Goal: Task Accomplishment & Management: Manage account settings

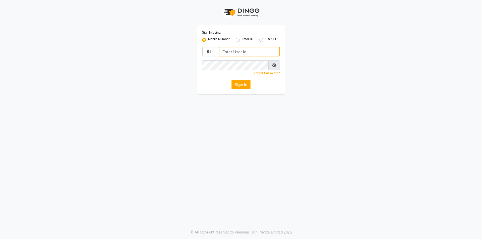
click at [231, 48] on input "Username" at bounding box center [249, 52] width 61 height 10
type input "8448946500"
click at [231, 80] on button "Sign In" at bounding box center [240, 85] width 19 height 10
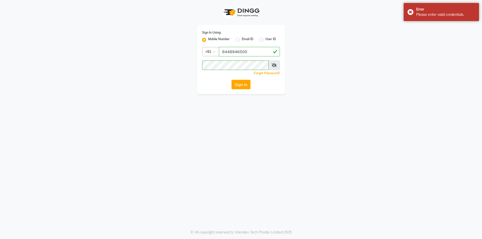
click at [274, 66] on icon at bounding box center [274, 65] width 5 height 4
click at [231, 80] on button "Sign In" at bounding box center [240, 85] width 19 height 10
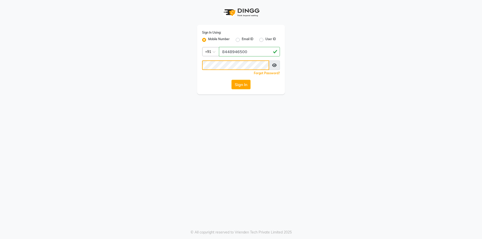
click at [231, 80] on button "Sign In" at bounding box center [240, 85] width 19 height 10
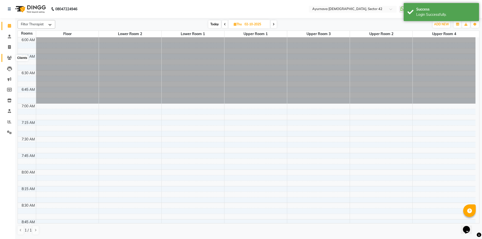
click at [8, 58] on icon at bounding box center [9, 58] width 5 height 4
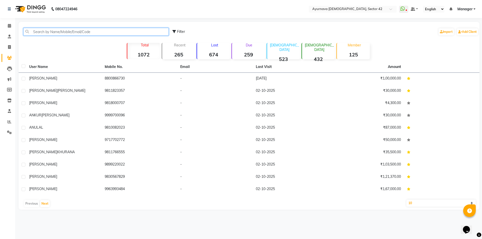
click at [72, 32] on input "text" at bounding box center [95, 32] width 145 height 8
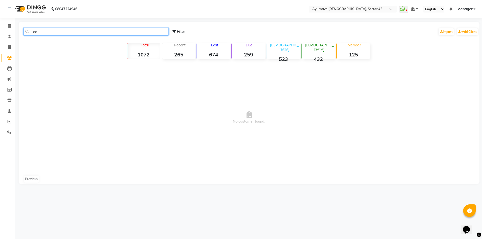
type input "a"
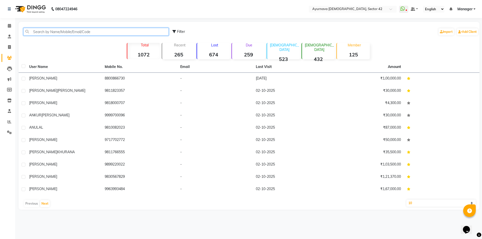
click at [45, 32] on input "text" at bounding box center [95, 32] width 145 height 8
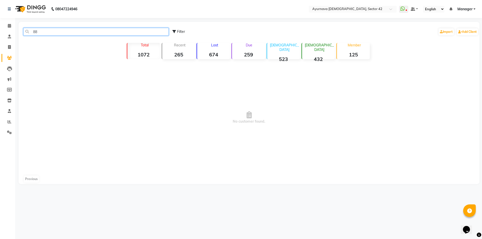
type input "8"
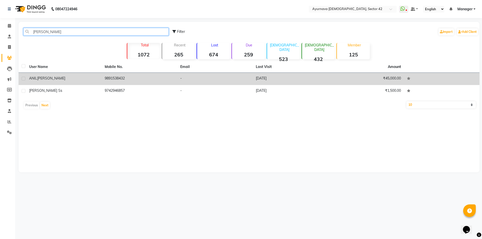
type input "[PERSON_NAME]"
click at [258, 78] on td "[DATE]" at bounding box center [291, 79] width 76 height 12
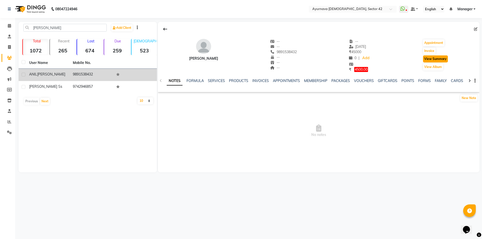
click at [435, 60] on button "View Summary" at bounding box center [435, 58] width 25 height 7
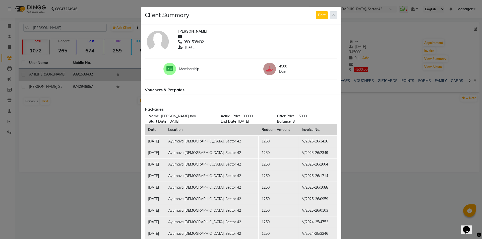
click at [332, 18] on button at bounding box center [333, 15] width 7 height 8
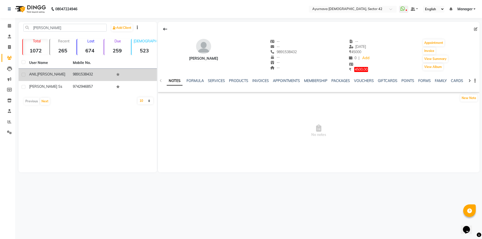
click at [441, 62] on div "View Summary" at bounding box center [435, 59] width 26 height 8
click at [441, 58] on button "View Summary" at bounding box center [435, 58] width 25 height 7
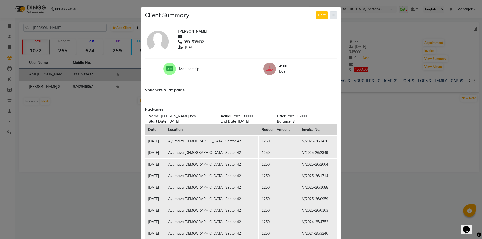
click at [331, 17] on button at bounding box center [333, 15] width 7 height 8
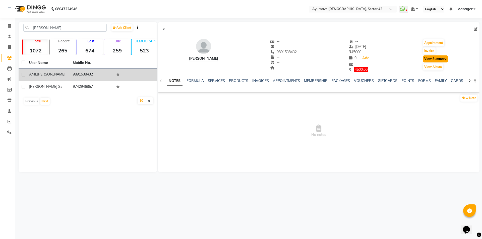
click at [433, 59] on button "View Summary" at bounding box center [435, 58] width 25 height 7
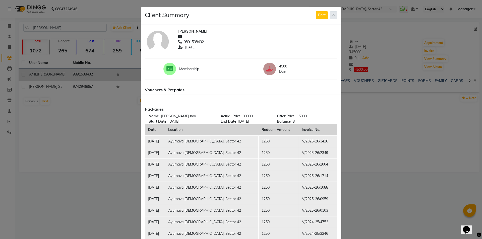
click at [333, 15] on button at bounding box center [333, 15] width 7 height 8
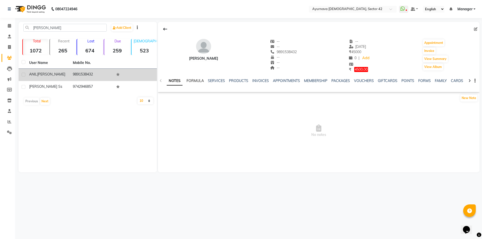
click at [194, 82] on link "FORMULA" at bounding box center [194, 81] width 17 height 5
click at [221, 80] on link "SERVICES" at bounding box center [215, 81] width 17 height 5
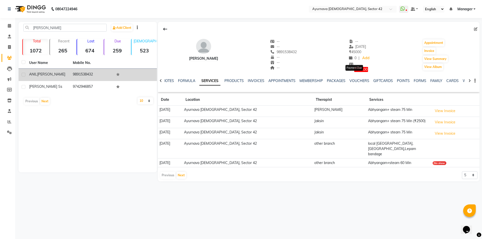
click at [356, 69] on span "4500.00" at bounding box center [361, 69] width 14 height 5
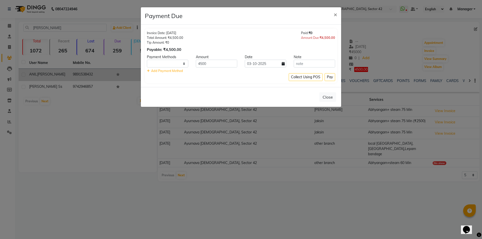
select select "1"
click at [334, 15] on span "×" at bounding box center [336, 15] width 4 height 8
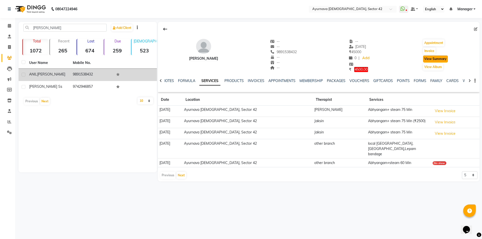
click at [435, 56] on button "View Summary" at bounding box center [435, 58] width 25 height 7
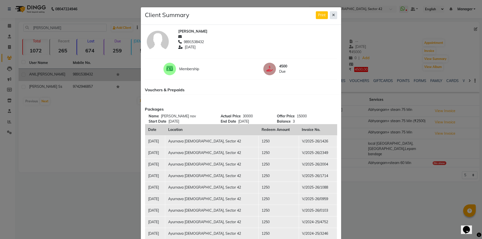
click at [333, 15] on button at bounding box center [333, 15] width 7 height 8
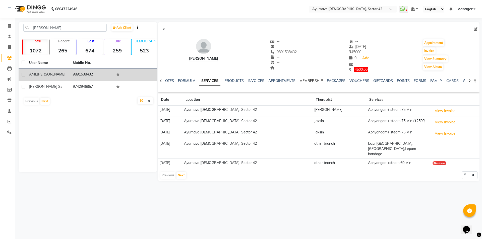
click at [315, 82] on link "MEMBERSHIP" at bounding box center [310, 81] width 23 height 5
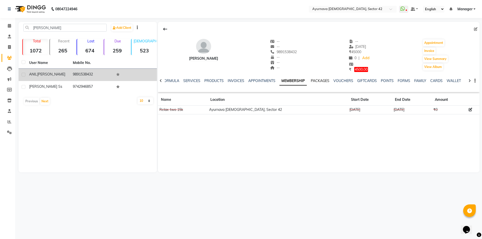
click at [320, 80] on link "PACKAGES" at bounding box center [320, 81] width 19 height 5
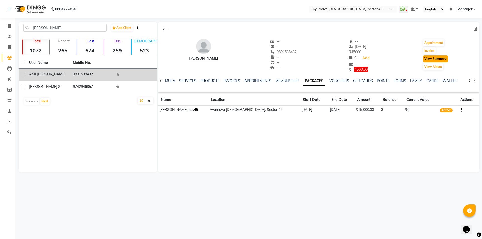
click at [428, 59] on button "View Summary" at bounding box center [435, 58] width 25 height 7
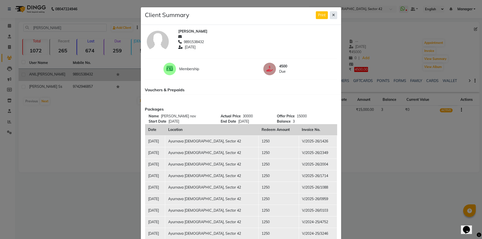
click at [330, 14] on button at bounding box center [333, 15] width 7 height 8
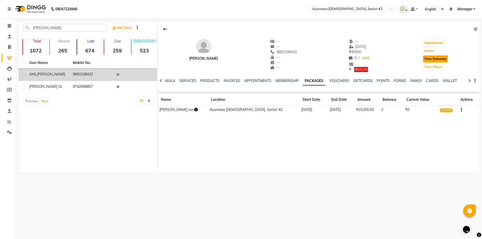
click at [430, 59] on button "View Summary" at bounding box center [435, 58] width 25 height 7
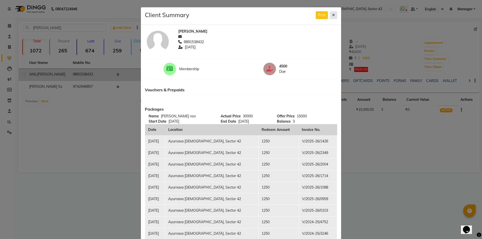
click at [334, 14] on button at bounding box center [333, 15] width 7 height 8
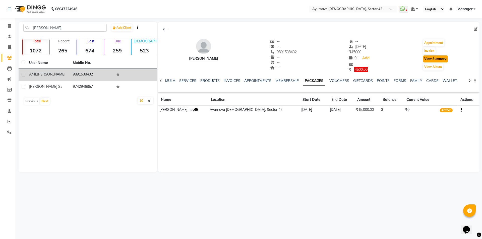
click at [431, 58] on button "View Summary" at bounding box center [435, 58] width 25 height 7
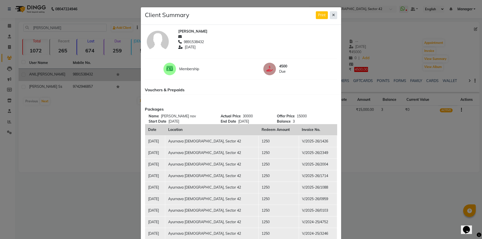
click at [333, 15] on icon at bounding box center [333, 15] width 3 height 4
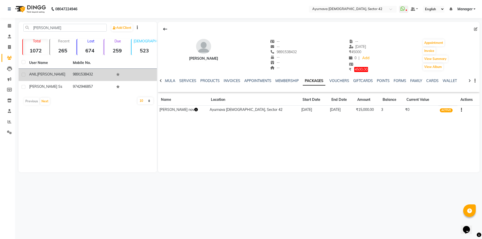
click at [354, 111] on td "₹15,000.00" at bounding box center [366, 109] width 25 height 9
click at [379, 107] on td "3" at bounding box center [391, 109] width 24 height 9
click at [437, 58] on button "View Summary" at bounding box center [435, 58] width 25 height 7
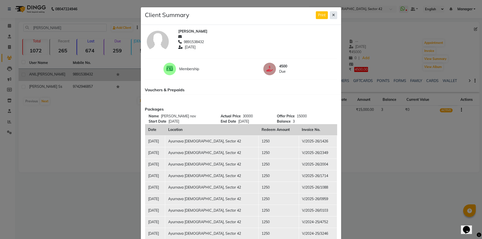
click at [330, 15] on button at bounding box center [333, 15] width 7 height 8
